Goal: Task Accomplishment & Management: Manage account settings

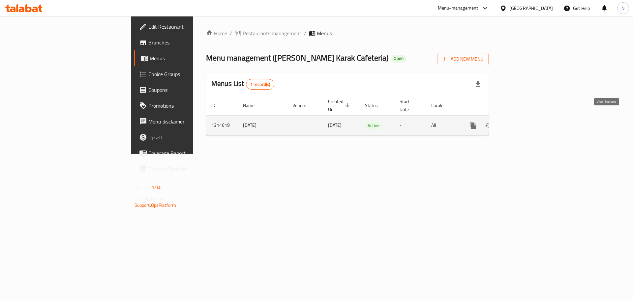
click at [524, 122] on icon "enhanced table" at bounding box center [520, 126] width 8 height 8
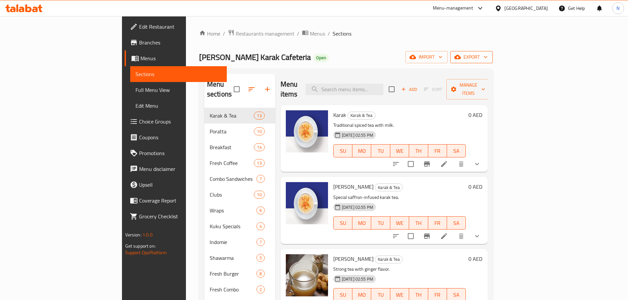
click at [487, 61] on span "export" at bounding box center [471, 57] width 32 height 8
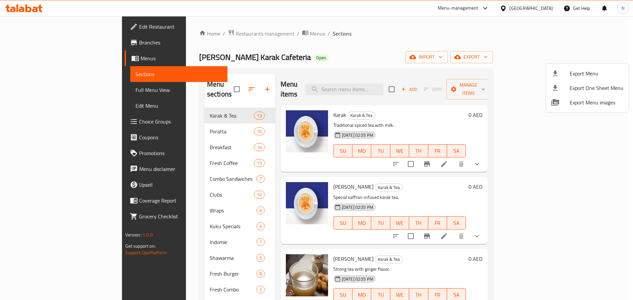
click at [588, 72] on span "Export Menu" at bounding box center [596, 74] width 54 height 8
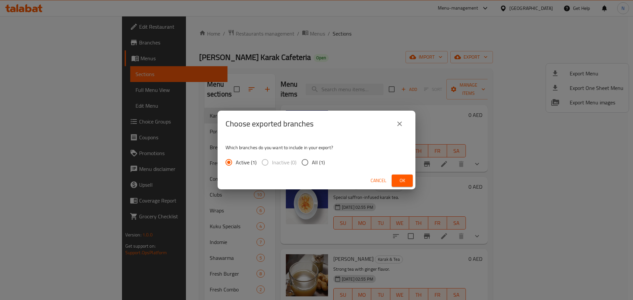
click at [399, 178] on span "Ok" at bounding box center [402, 181] width 11 height 8
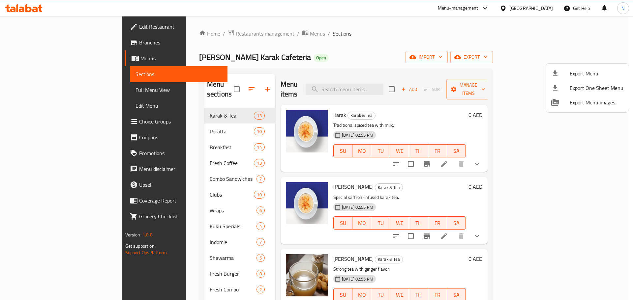
click at [42, 90] on div at bounding box center [316, 150] width 633 height 300
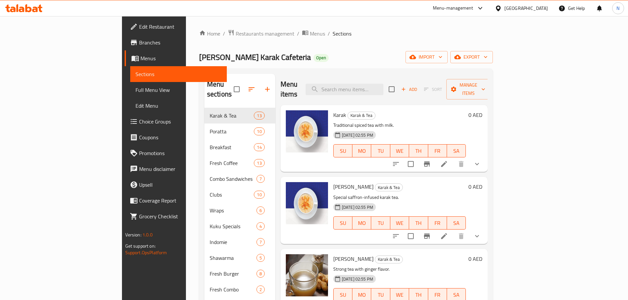
click at [135, 90] on span "Full Menu View" at bounding box center [178, 90] width 86 height 8
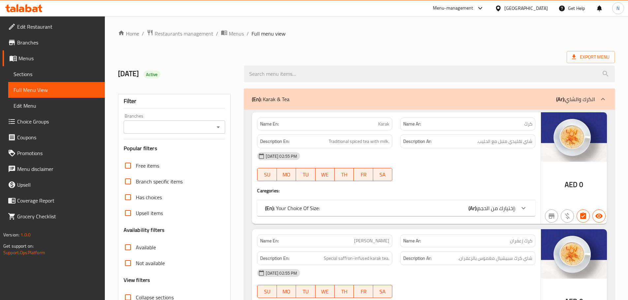
click at [162, 129] on input "Branches" at bounding box center [169, 127] width 87 height 9
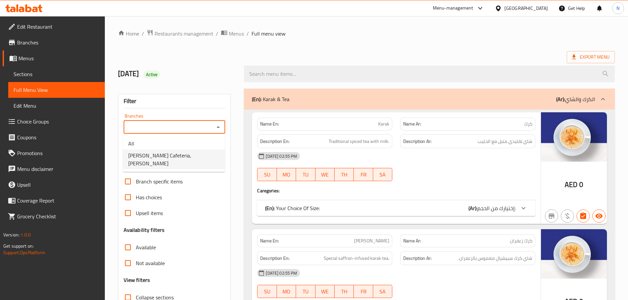
click at [159, 155] on span "Malik Al Karak Cafeteria, Al Rahmania" at bounding box center [173, 160] width 91 height 16
type input "Malik Al Karak Cafeteria, Al Rahmania"
checkbox input "false"
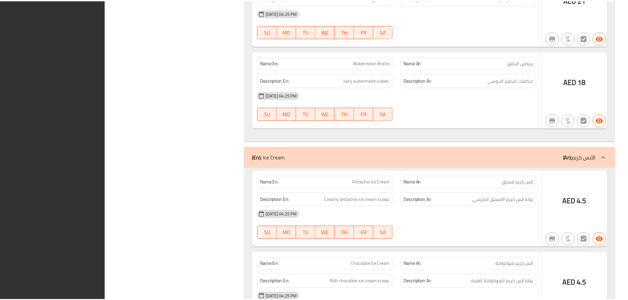
scroll to position [19548, 0]
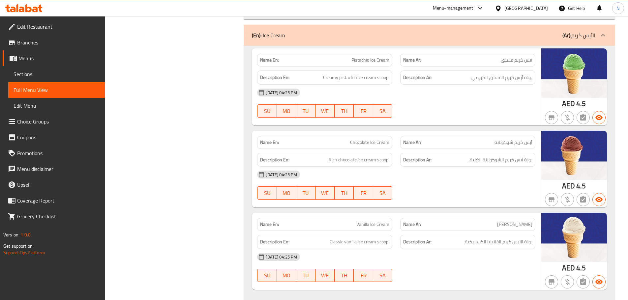
click at [33, 61] on span "Menus" at bounding box center [58, 58] width 81 height 8
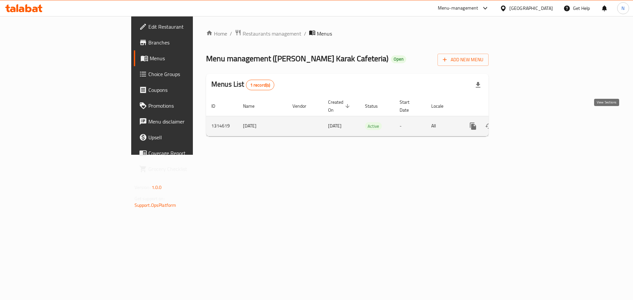
click at [523, 123] on icon "enhanced table" at bounding box center [520, 126] width 6 height 6
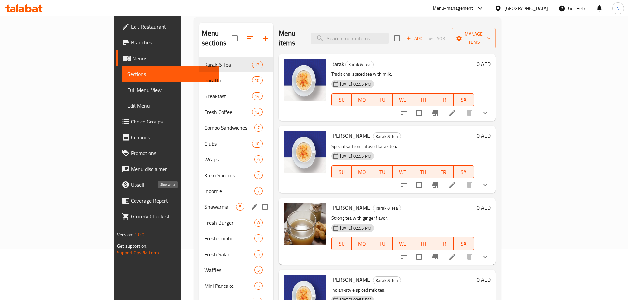
scroll to position [66, 0]
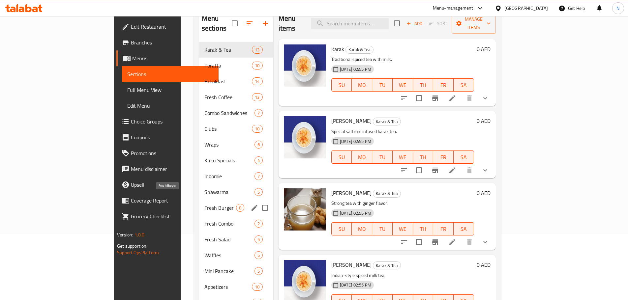
click at [204, 204] on span "Fresh Burger" at bounding box center [220, 208] width 32 height 8
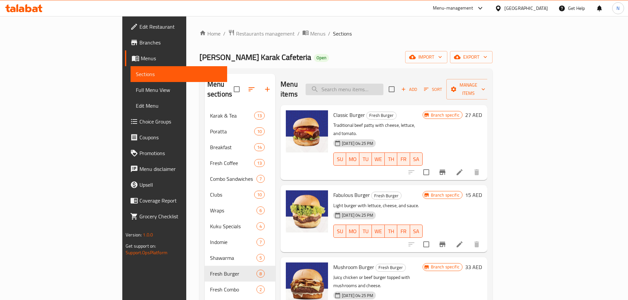
click at [383, 85] on input "search" at bounding box center [344, 90] width 78 height 12
paste input "King’s Special Burger"
type input "King’s Special Burger"
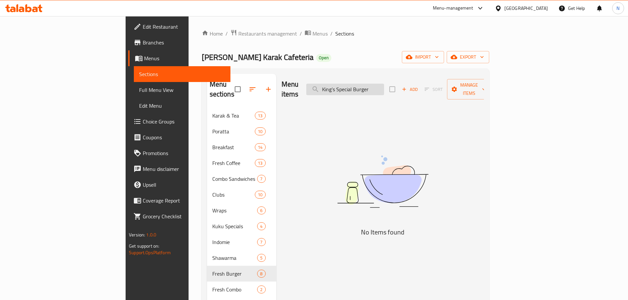
click at [384, 87] on input "King’s Special Burger" at bounding box center [345, 90] width 78 height 12
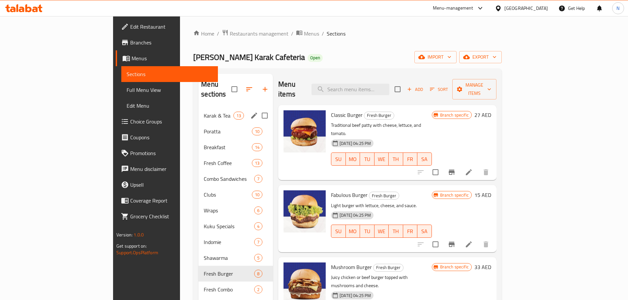
click at [204, 112] on span "Karak & Tea" at bounding box center [219, 116] width 30 height 8
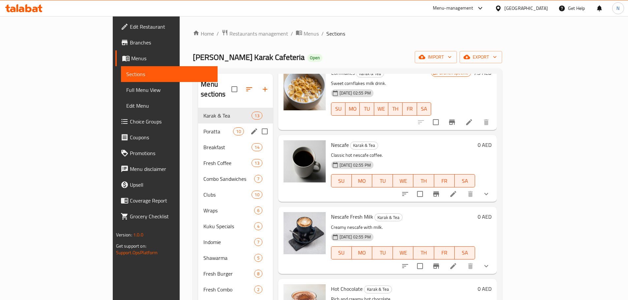
click at [203, 128] on span "Poratta" at bounding box center [218, 132] width 30 height 8
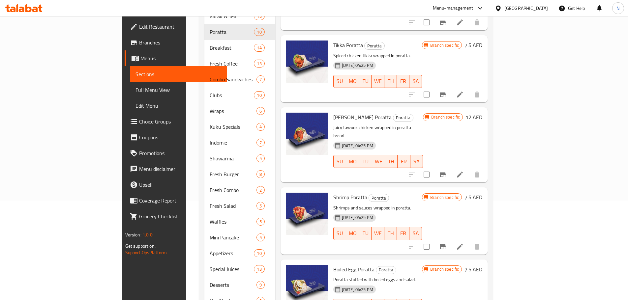
scroll to position [1, 0]
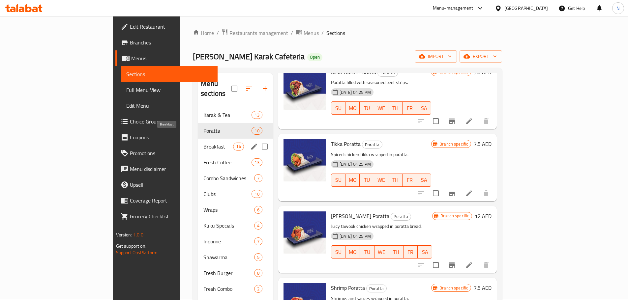
click at [203, 143] on span "Breakfast" at bounding box center [218, 147] width 30 height 8
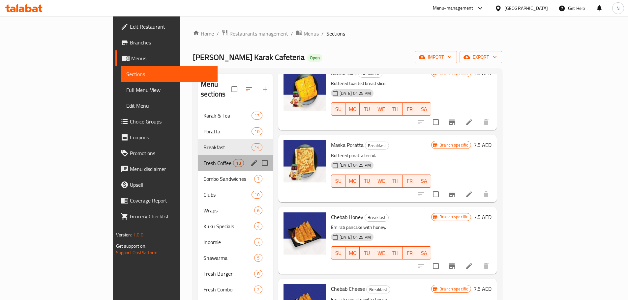
click at [198, 158] on div "Fresh Coffee 13" at bounding box center [235, 163] width 75 height 16
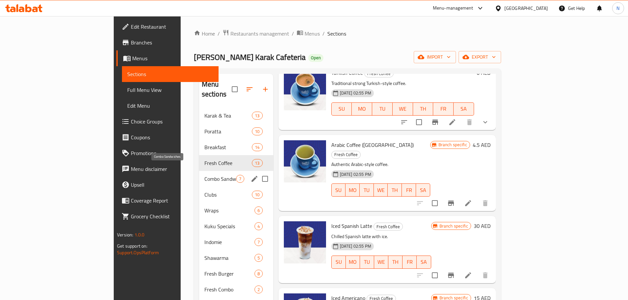
click at [204, 175] on span "Combo Sandwiches" at bounding box center [220, 179] width 32 height 8
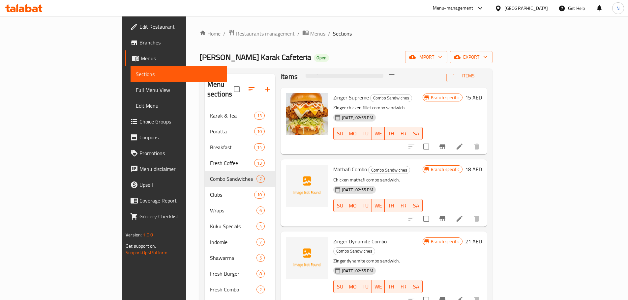
scroll to position [33, 0]
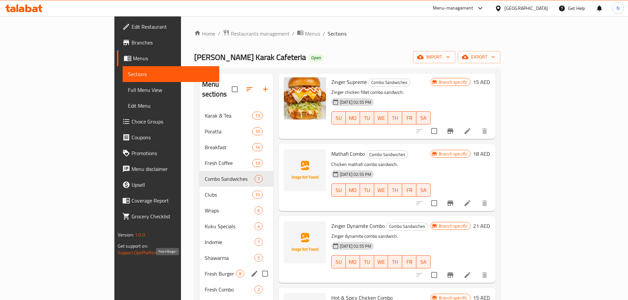
drag, startPoint x: 149, startPoint y: 266, endPoint x: 152, endPoint y: 260, distance: 7.2
click at [205, 270] on span "Fresh Burger" at bounding box center [220, 274] width 31 height 8
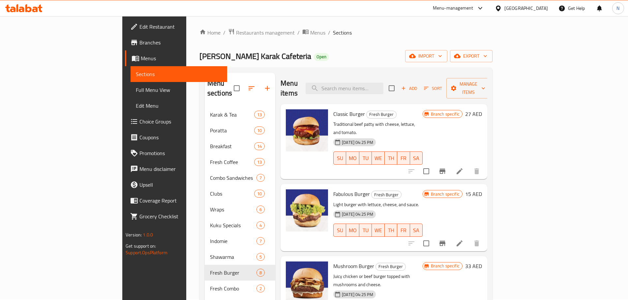
scroll to position [1, 0]
click at [418, 85] on span "Add" at bounding box center [409, 89] width 18 height 8
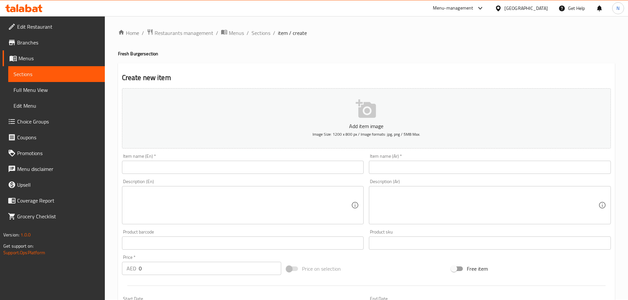
click at [261, 174] on div "Item name (En)   * Item name (En) *" at bounding box center [242, 163] width 247 height 25
click at [261, 172] on input "text" at bounding box center [243, 167] width 242 height 13
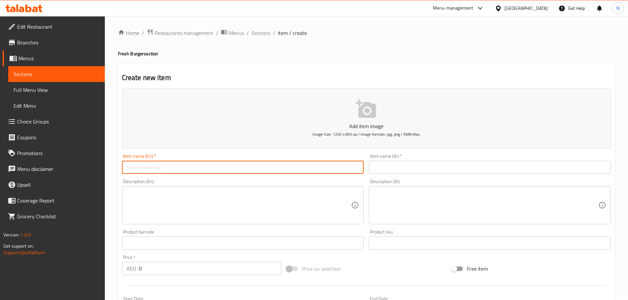
paste input "King’s Special Burger"
type input "King’s Special Burger"
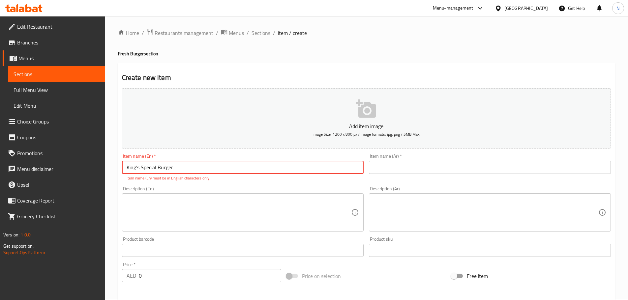
click at [378, 168] on input "text" at bounding box center [490, 167] width 242 height 13
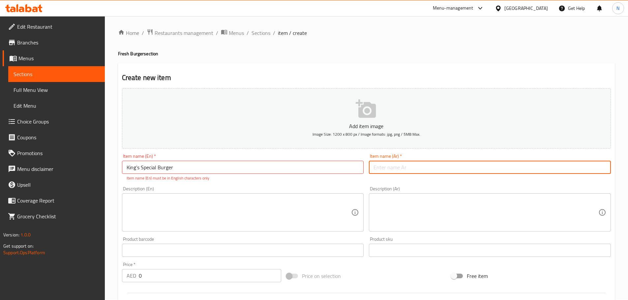
paste input "برجر الملك الخاص"
type input "برجر الملك الخاص"
click at [138, 168] on input "King’s Special Burger" at bounding box center [243, 167] width 242 height 13
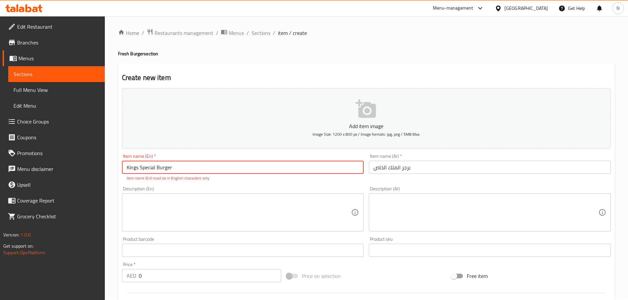
type input "Kings Special Burger"
click at [220, 207] on textarea at bounding box center [239, 212] width 225 height 31
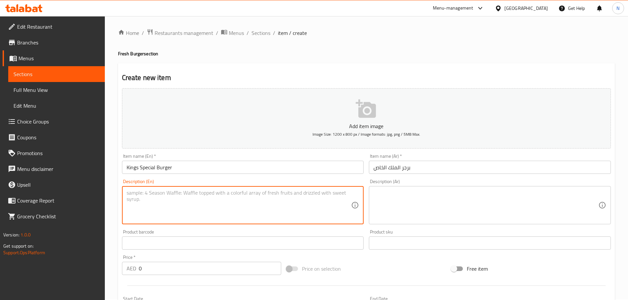
click at [396, 168] on input "برجر الملك الخاص" at bounding box center [490, 167] width 242 height 13
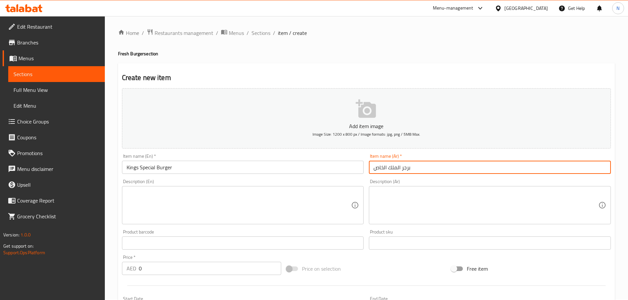
click at [396, 168] on input "برجر الملك الخاص" at bounding box center [490, 167] width 242 height 13
click at [151, 167] on input "Kings Special Burger" at bounding box center [243, 167] width 242 height 13
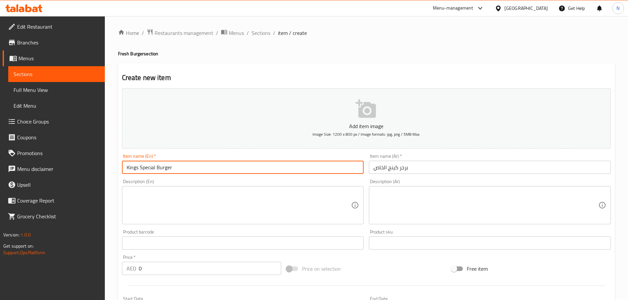
click at [151, 167] on input "Kings Special Burger" at bounding box center [243, 167] width 242 height 13
click at [381, 171] on input "برجر كينج الخاص" at bounding box center [490, 167] width 242 height 13
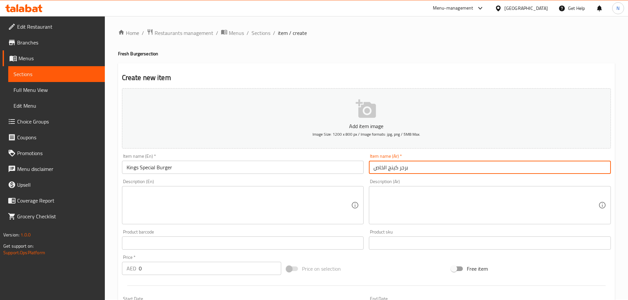
click at [381, 171] on input "برجر كينج الخاص" at bounding box center [490, 167] width 242 height 13
paste input "بيشيال"
type input "برجر كينج سبيشيال"
click at [247, 223] on div "Description (En)" at bounding box center [243, 205] width 242 height 38
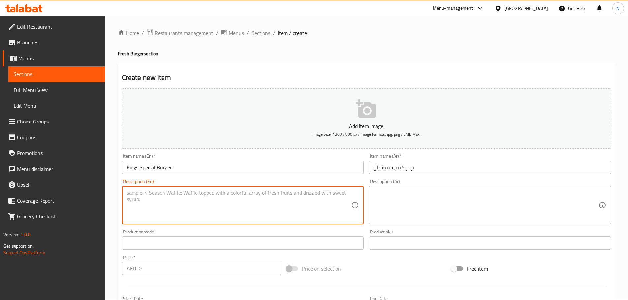
click at [289, 224] on div "Description (En)" at bounding box center [243, 205] width 242 height 38
paste textarea "Signature loaded beef burger with cheese, bacon, and sauces."
click at [220, 192] on textarea "Signature loaded beef burger with cheese, bacon, and sauces." at bounding box center [239, 205] width 225 height 31
paste textarea "eef b"
click at [207, 194] on textarea "Signature loaded beef burger with cheese, beef bacon, and sauces." at bounding box center [239, 205] width 225 height 31
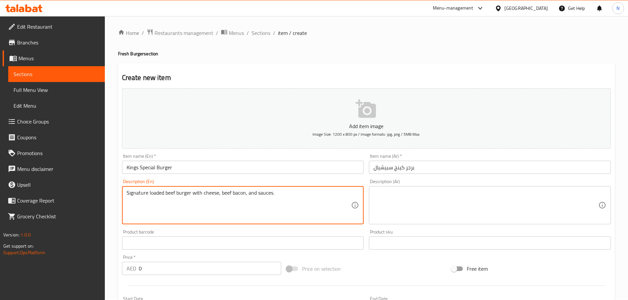
click at [207, 194] on textarea "Signature loaded beef burger with cheese, beef bacon, and sauces." at bounding box center [239, 205] width 225 height 31
type textarea "Signature loaded beef burger with cheese, beef bacon, and sauces."
click at [446, 197] on textarea at bounding box center [485, 205] width 225 height 31
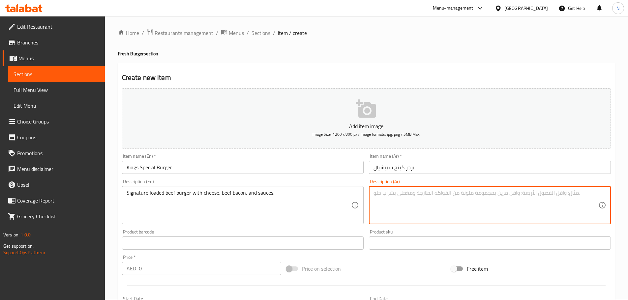
paste textarea "برجر لحم بقري محمل بالجبن ولحم البقر المقدد والصلصات."
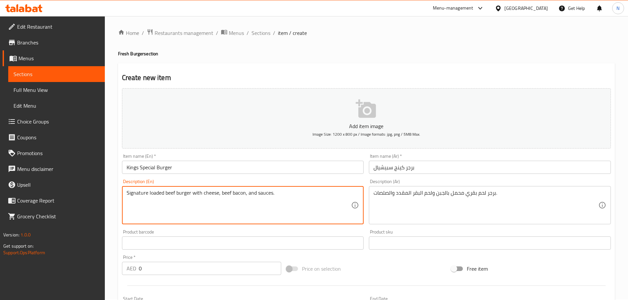
click at [157, 194] on textarea "Signature loaded beef burger with cheese, beef bacon, and sauces." at bounding box center [239, 205] width 225 height 31
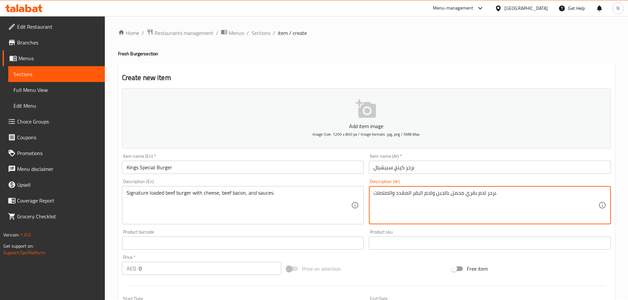
click at [459, 194] on textarea "برجر لحم بقري محمل بالجبن ولحم البقر المقدد والصلصات." at bounding box center [485, 205] width 225 height 31
paste textarea "ودد"
click at [420, 193] on textarea "برجر لحم بقري لودد بالجبن ولحم البقر المقدد والصلصات." at bounding box center [485, 205] width 225 height 31
click at [412, 198] on textarea "برجر لحم بقري لودد بالجبن ولحم بقر المقدد والصلصات." at bounding box center [485, 205] width 225 height 31
click at [407, 193] on textarea "برجر لحم بقري لودد بالجبن ولحم بقرى المقدد والصلصات." at bounding box center [485, 205] width 225 height 31
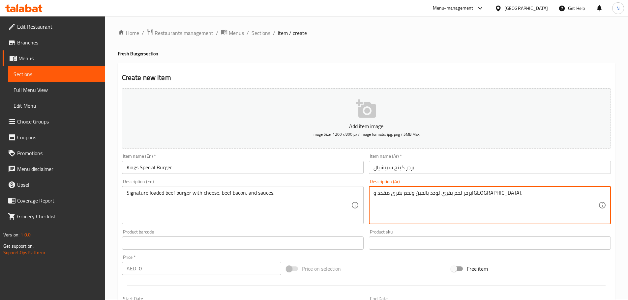
click at [388, 193] on textarea "برجر لحم بقري لودد بالجبن ولحم بقرى مقدد والصلصات." at bounding box center [485, 205] width 225 height 31
drag, startPoint x: 393, startPoint y: 193, endPoint x: 375, endPoint y: 194, distance: 18.1
click at [375, 194] on textarea "برجر لحم بقري لودد بالجبن ولحم بقرى مقدد والصلصات." at bounding box center [485, 205] width 225 height 31
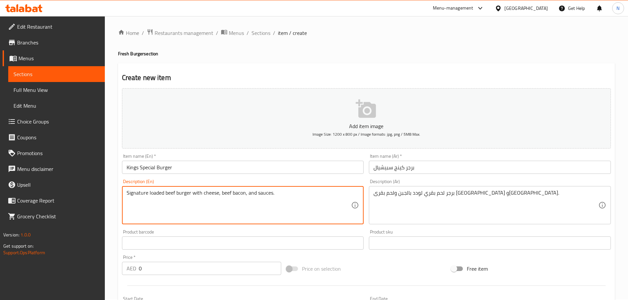
click at [139, 197] on textarea "Signature loaded beef burger with cheese, beef bacon, and sauces." at bounding box center [239, 205] width 225 height 31
drag, startPoint x: 220, startPoint y: 193, endPoint x: 244, endPoint y: 194, distance: 24.1
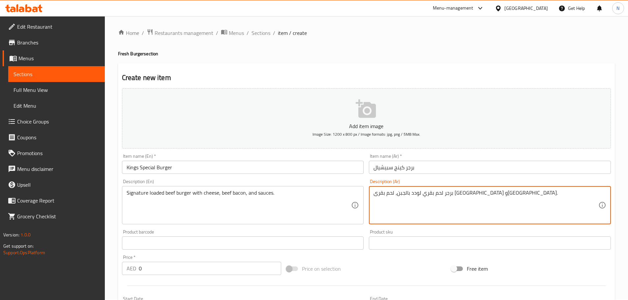
drag, startPoint x: 452, startPoint y: 193, endPoint x: 457, endPoint y: 198, distance: 7.0
click at [453, 193] on textarea "برجر لحم بقري لودد بالجبن، لحم بقرى مقدد وصوص." at bounding box center [485, 205] width 225 height 31
click at [450, 195] on textarea "برجر لحم بقري لودد بالجبن، لحم بقرى مقدد وصوص." at bounding box center [485, 205] width 225 height 31
type textarea "برجر لحم بقري سيجنيتشر لودد بالجبن، لحم بقرى مقدد وصوص."
click at [399, 263] on div "Price on selection" at bounding box center [366, 269] width 165 height 18
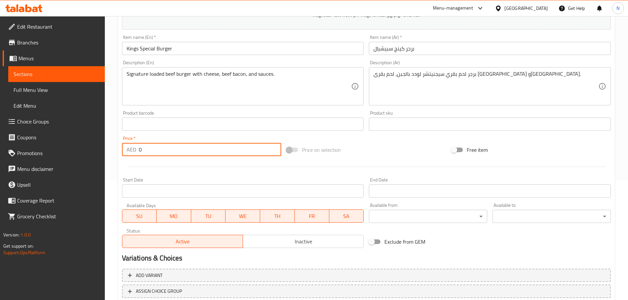
scroll to position [165, 0]
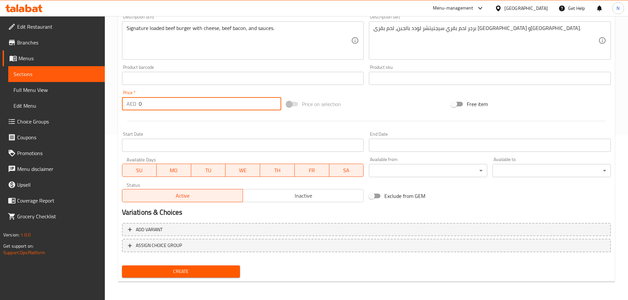
drag, startPoint x: 235, startPoint y: 265, endPoint x: 165, endPoint y: 316, distance: 86.1
drag, startPoint x: 141, startPoint y: 109, endPoint x: 136, endPoint y: 107, distance: 4.5
click at [136, 107] on div "AED 0 Price *" at bounding box center [201, 103] width 159 height 13
type input "45"
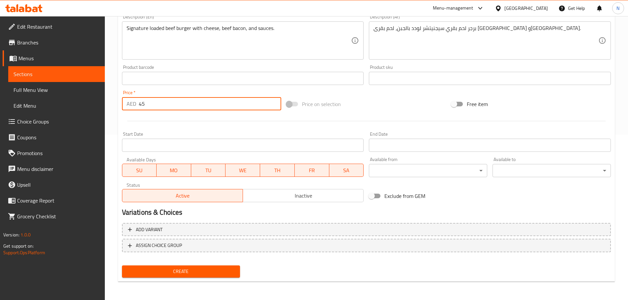
click at [380, 101] on div "Price on selection" at bounding box center [366, 104] width 165 height 18
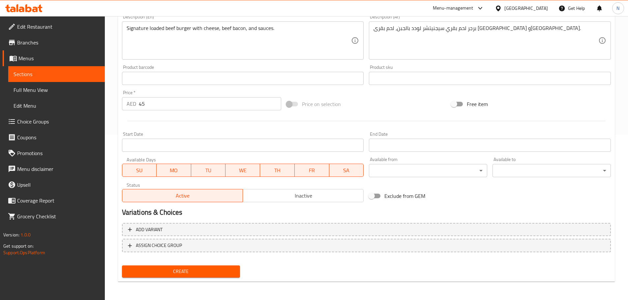
click at [219, 272] on span "Create" at bounding box center [181, 272] width 108 height 8
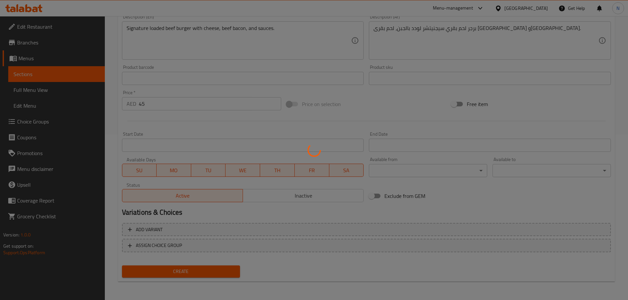
scroll to position [47, 0]
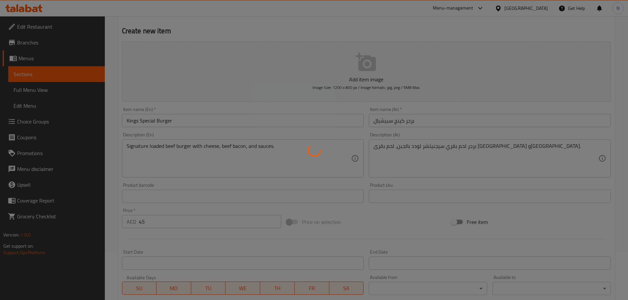
type input "0"
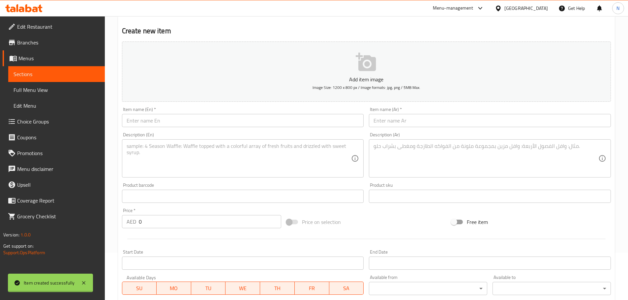
scroll to position [0, 0]
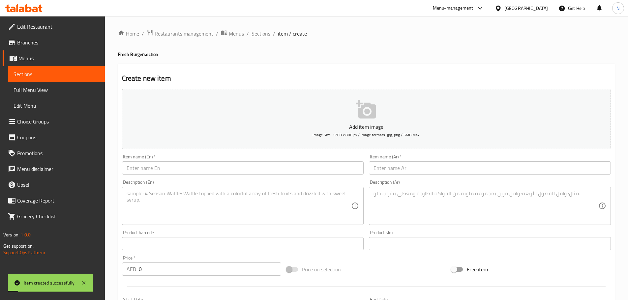
click at [253, 36] on span "Sections" at bounding box center [260, 34] width 19 height 8
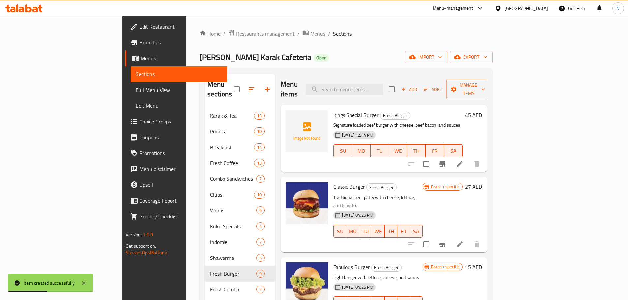
click at [139, 29] on span "Edit Restaurant" at bounding box center [180, 27] width 82 height 8
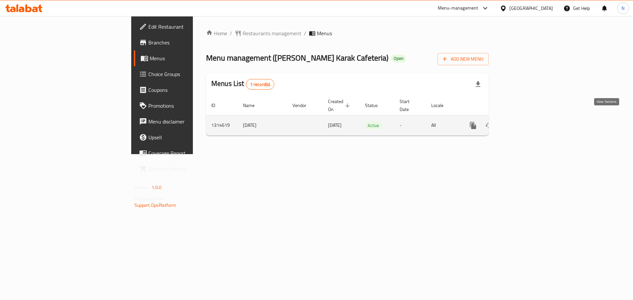
click at [523, 123] on icon "enhanced table" at bounding box center [520, 126] width 6 height 6
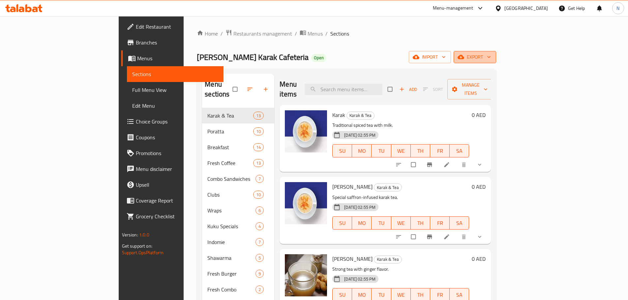
click at [491, 58] on span "export" at bounding box center [475, 57] width 32 height 8
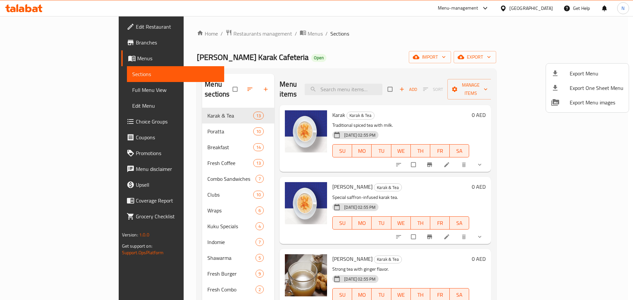
click at [585, 71] on span "Export Menu" at bounding box center [596, 74] width 54 height 8
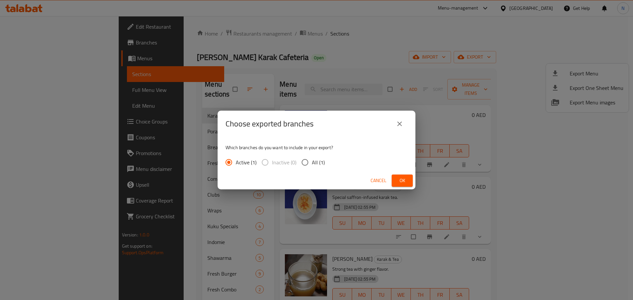
click at [401, 183] on span "Ok" at bounding box center [402, 181] width 11 height 8
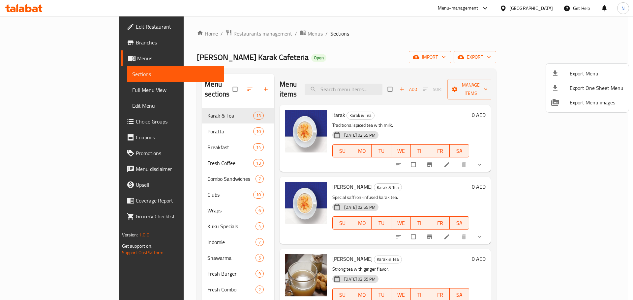
click at [36, 88] on div at bounding box center [316, 150] width 633 height 300
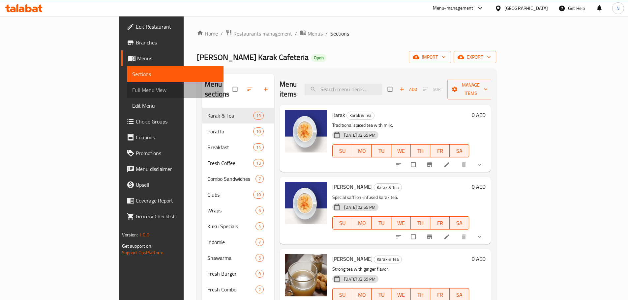
click at [132, 92] on span "Full Menu View" at bounding box center [175, 90] width 86 height 8
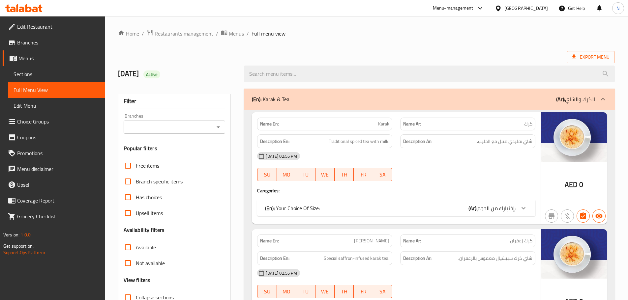
click at [204, 129] on input "Branches" at bounding box center [169, 127] width 87 height 9
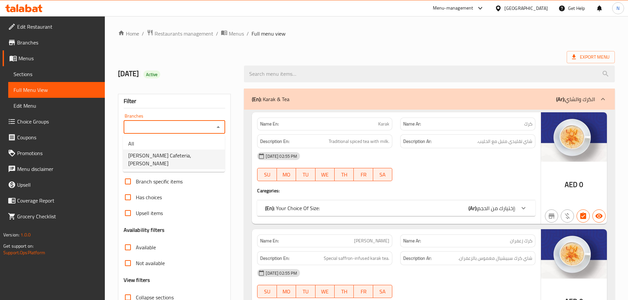
click at [189, 158] on span "Malik Al Karak Cafeteria, Al Rahmania" at bounding box center [173, 160] width 91 height 16
type input "Malik Al Karak Cafeteria, Al Rahmania"
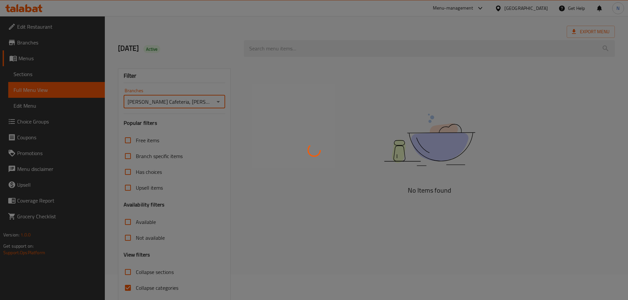
scroll to position [50, 0]
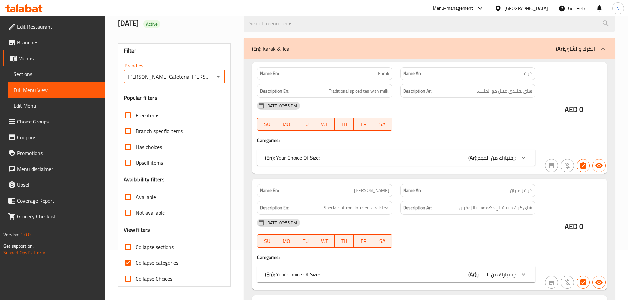
click at [129, 264] on div at bounding box center [314, 150] width 628 height 300
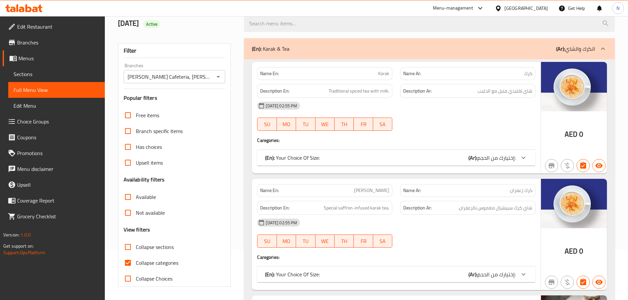
click at [127, 263] on input "Collapse categories" at bounding box center [128, 263] width 16 height 16
checkbox input "false"
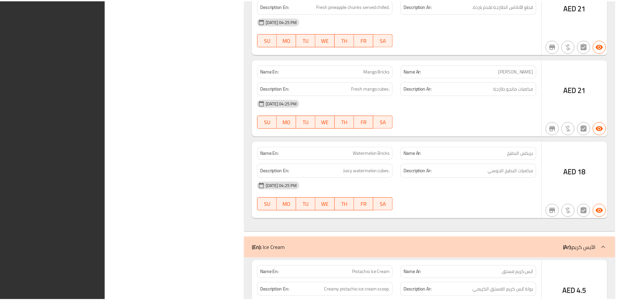
scroll to position [19638, 0]
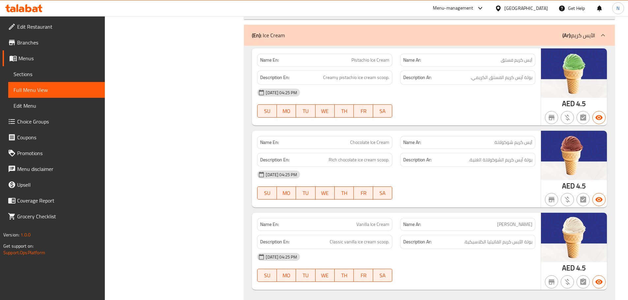
click at [30, 59] on span "Menus" at bounding box center [58, 58] width 81 height 8
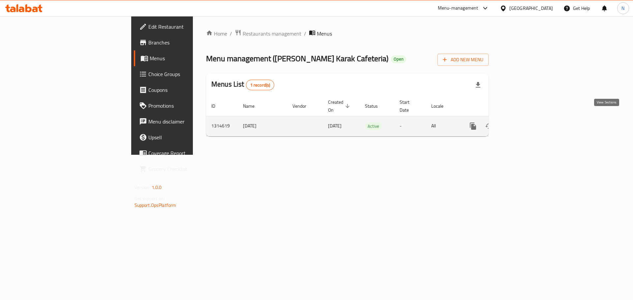
click at [528, 118] on link "enhanced table" at bounding box center [520, 126] width 16 height 16
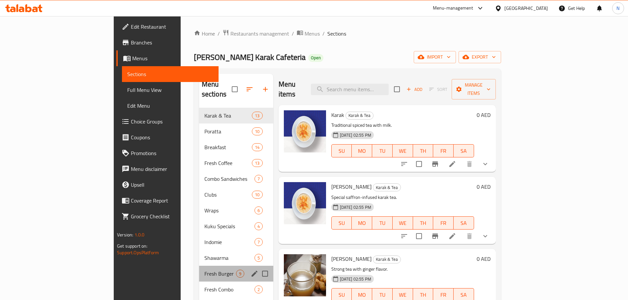
click at [199, 266] on div "Fresh Burger 9" at bounding box center [236, 274] width 74 height 16
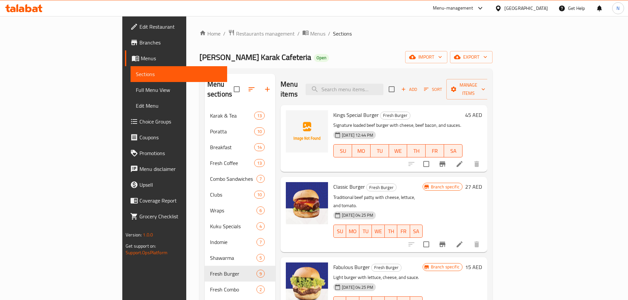
click at [463, 160] on icon at bounding box center [459, 164] width 8 height 8
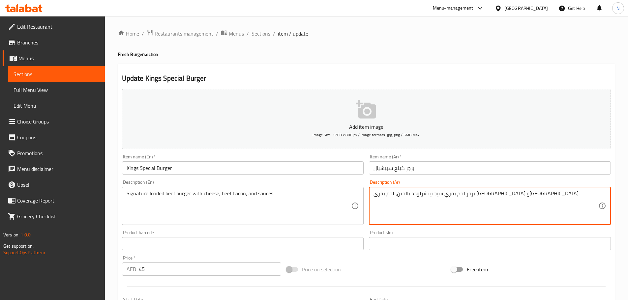
type textarea "برجر لحم بقري سيجنيتشر لودد بالجبن، لحم بقرى مقدد وصوص."
click at [257, 32] on span "Sections" at bounding box center [260, 34] width 19 height 8
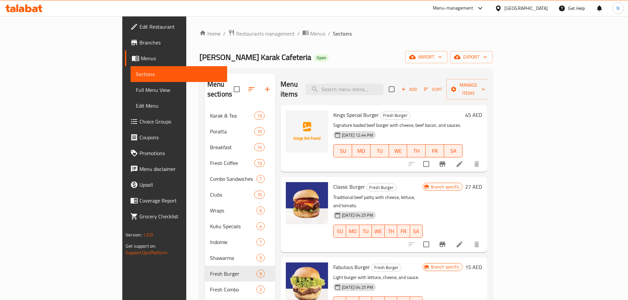
click at [512, 7] on div "[GEOGRAPHIC_DATA]" at bounding box center [525, 8] width 43 height 7
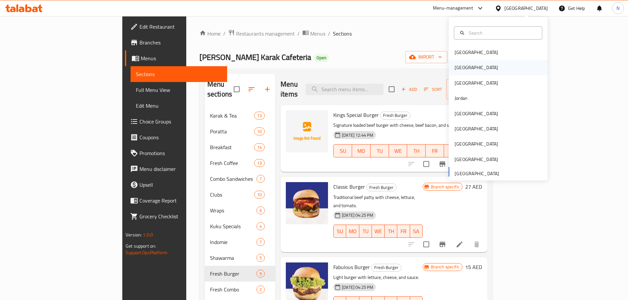
click at [467, 72] on div "Egypt" at bounding box center [497, 67] width 99 height 15
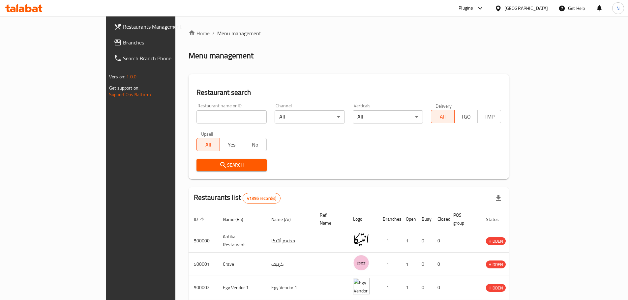
click at [196, 118] on input "search" at bounding box center [231, 116] width 70 height 13
paste input "707143"
type input "707143"
click button "Search" at bounding box center [231, 165] width 70 height 12
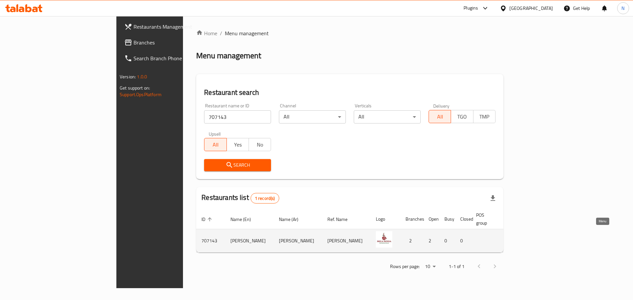
click at [550, 240] on icon "enhanced table" at bounding box center [548, 241] width 2 height 3
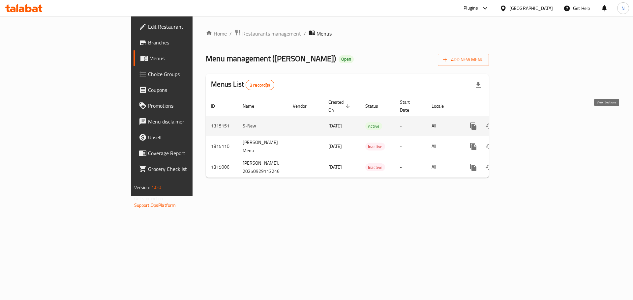
click at [524, 123] on icon "enhanced table" at bounding box center [521, 126] width 6 height 6
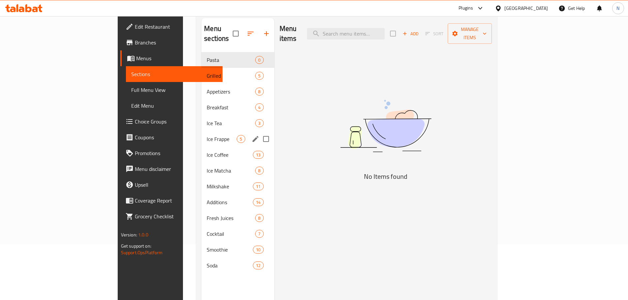
scroll to position [26, 0]
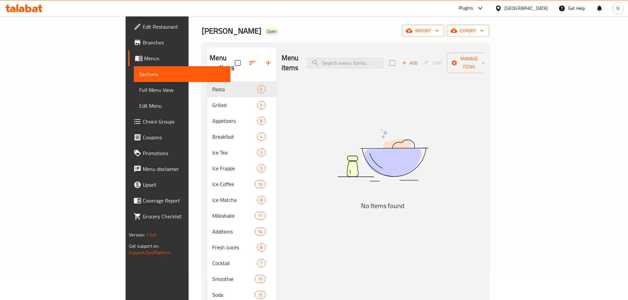
click at [504, 7] on div at bounding box center [500, 8] width 10 height 7
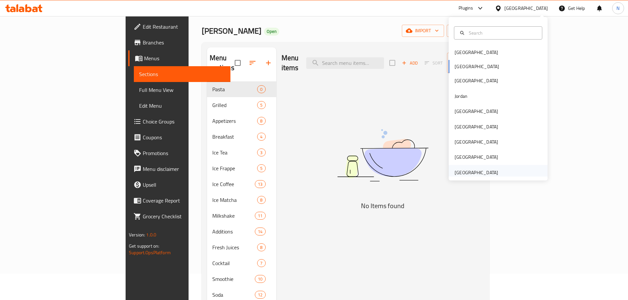
click at [470, 172] on div "[GEOGRAPHIC_DATA]" at bounding box center [475, 172] width 43 height 7
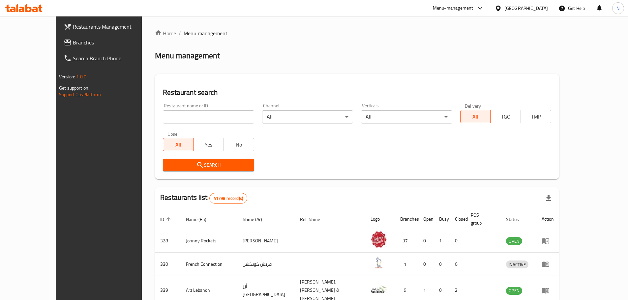
click at [73, 43] on span "Branches" at bounding box center [114, 43] width 82 height 8
